Goal: Task Accomplishment & Management: Use online tool/utility

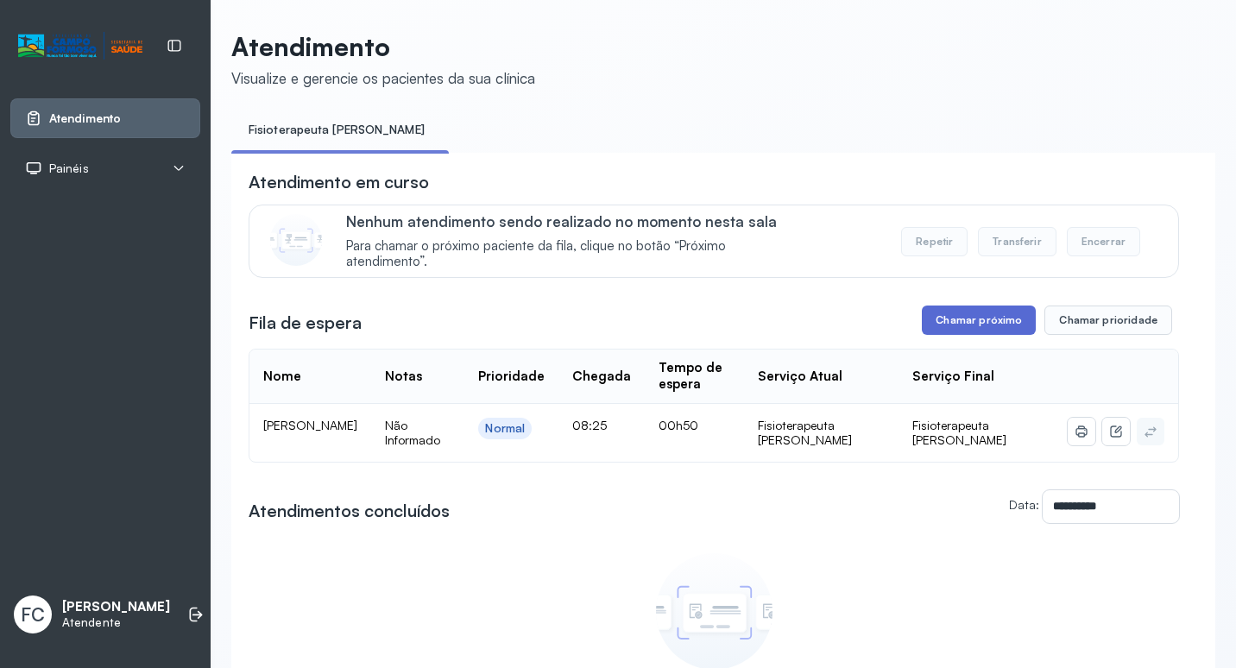
click at [974, 330] on button "Chamar próximo" at bounding box center [979, 320] width 114 height 29
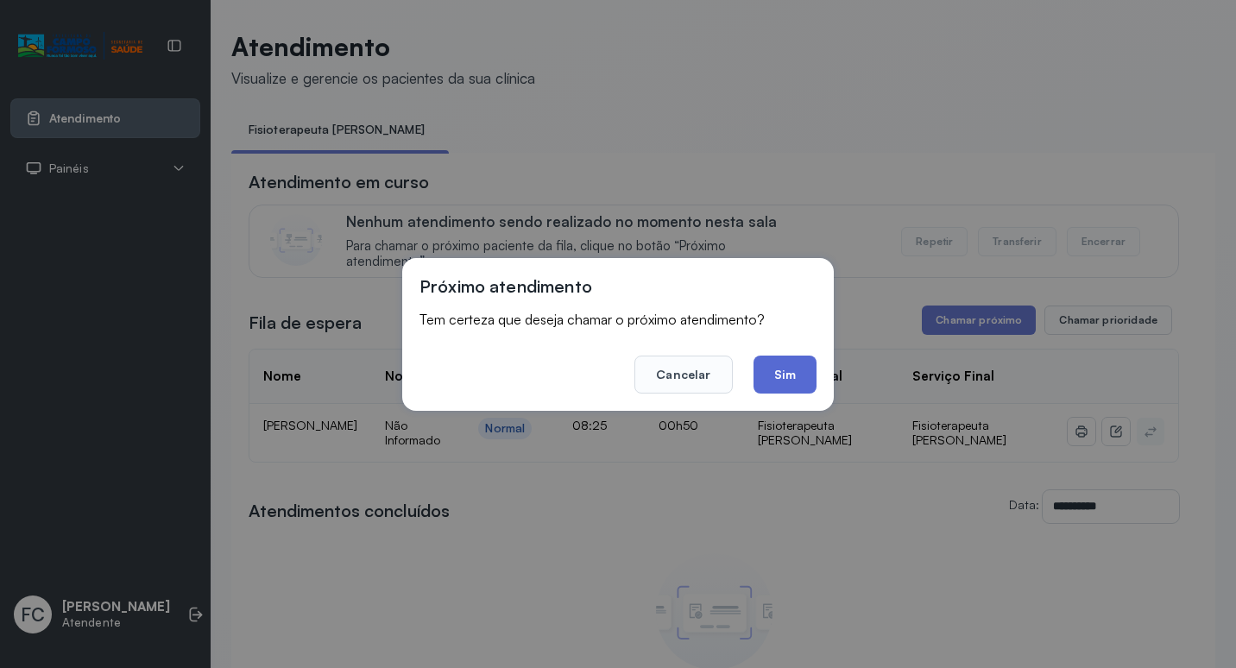
click at [796, 368] on button "Sim" at bounding box center [784, 375] width 63 height 38
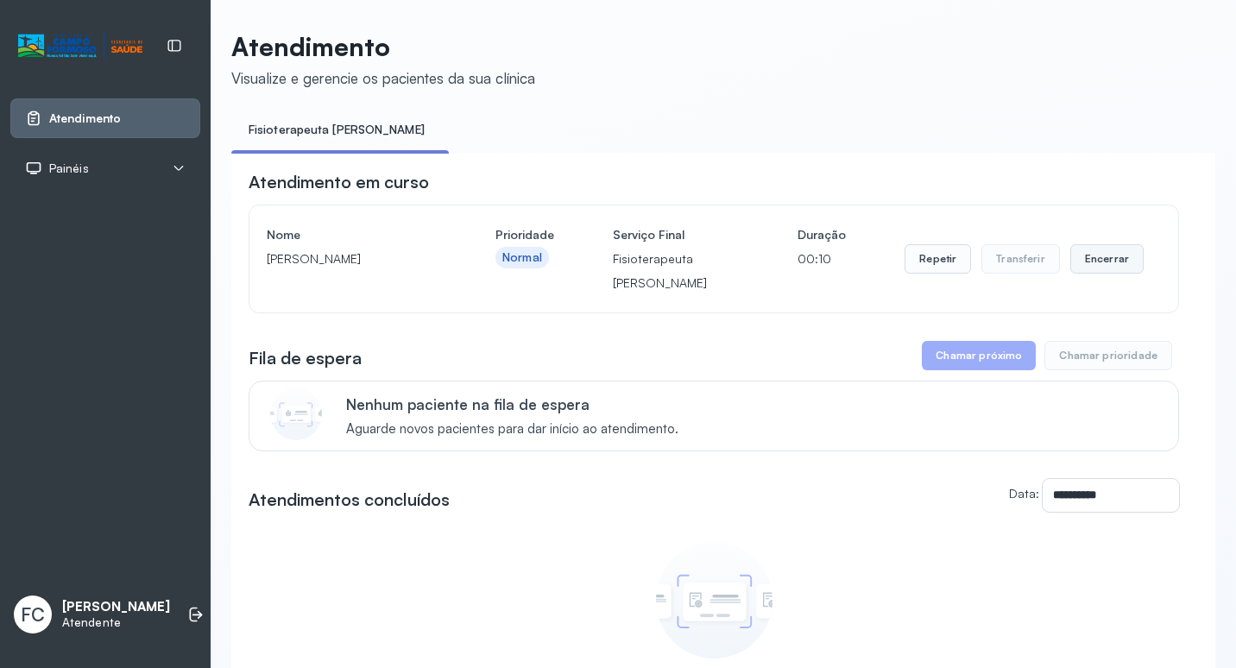
click at [1103, 266] on button "Encerrar" at bounding box center [1106, 258] width 73 height 29
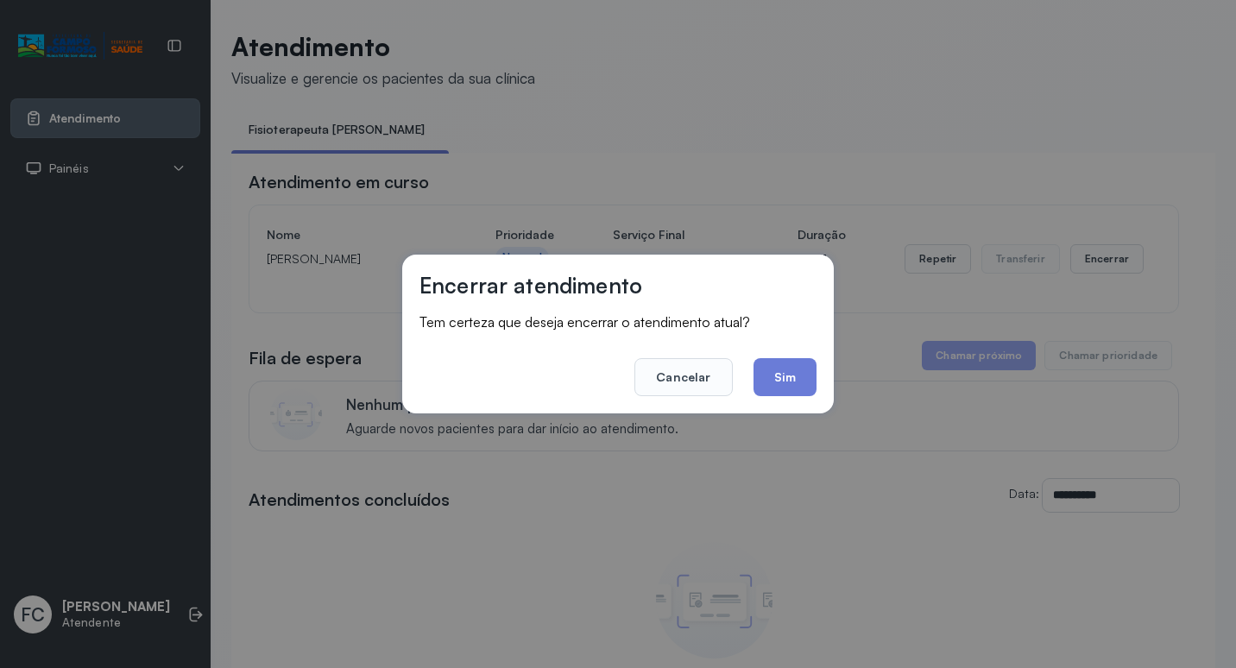
click at [791, 381] on button "Sim" at bounding box center [784, 377] width 63 height 38
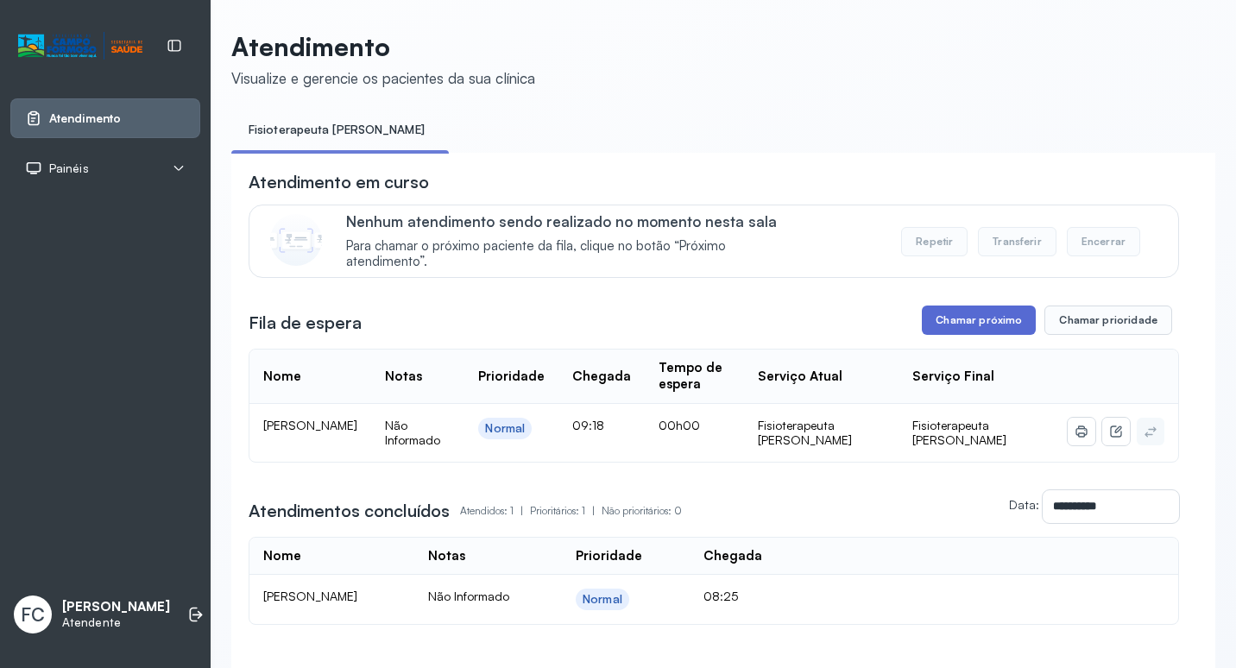
click at [962, 332] on button "Chamar próximo" at bounding box center [979, 320] width 114 height 29
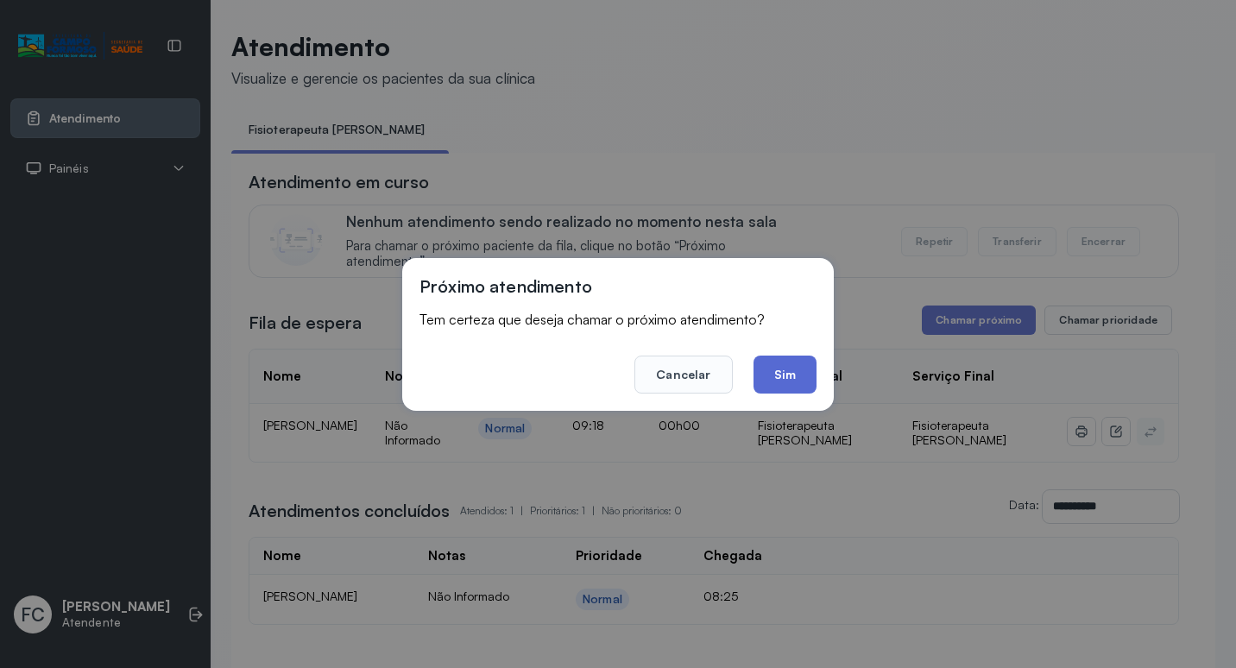
click at [777, 377] on button "Sim" at bounding box center [784, 375] width 63 height 38
